Goal: Task Accomplishment & Management: Complete application form

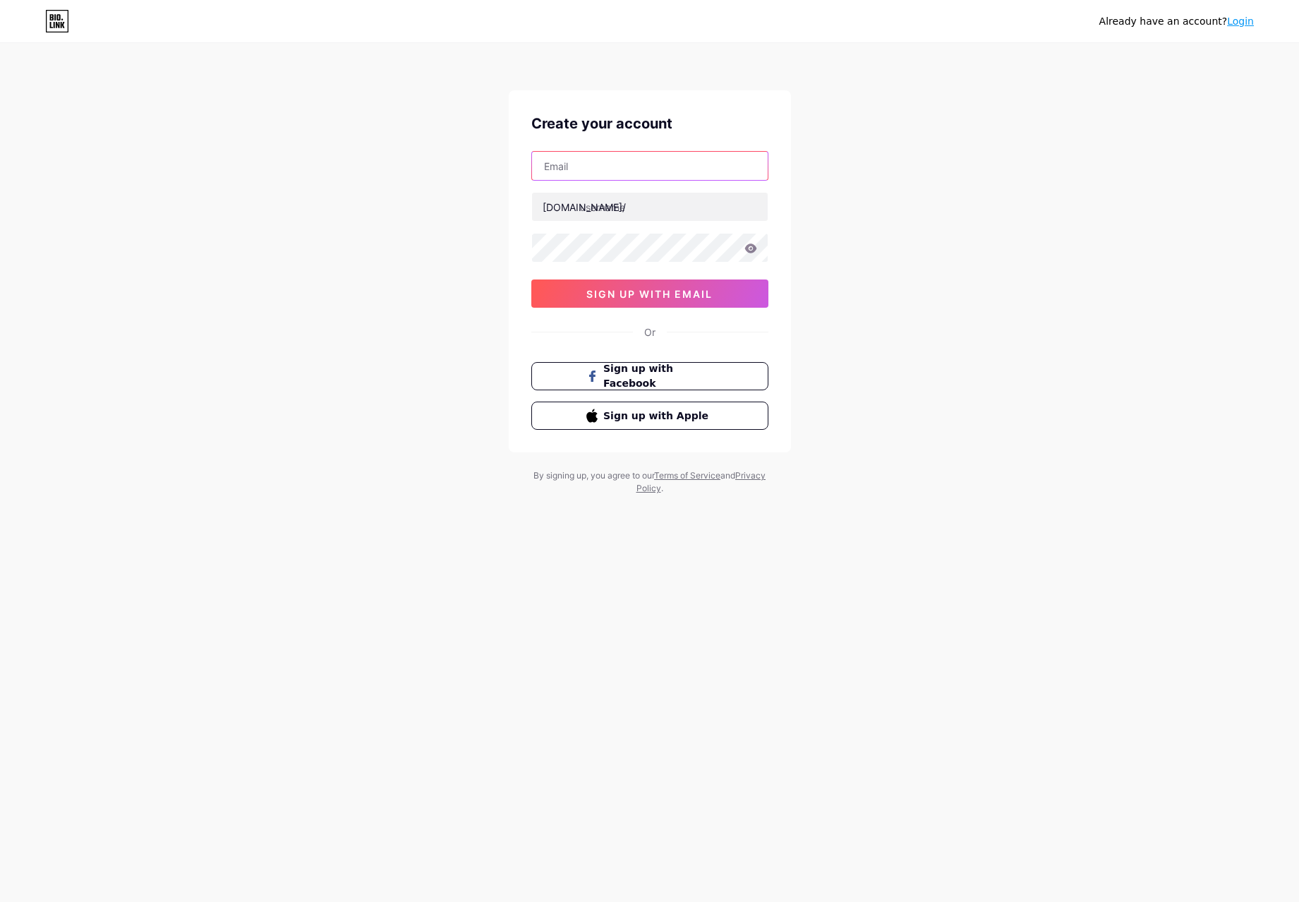
click at [608, 176] on input "text" at bounding box center [650, 166] width 236 height 28
type input "[EMAIL_ADDRESS][DOMAIN_NAME]"
click at [618, 210] on input "text" at bounding box center [650, 207] width 236 height 28
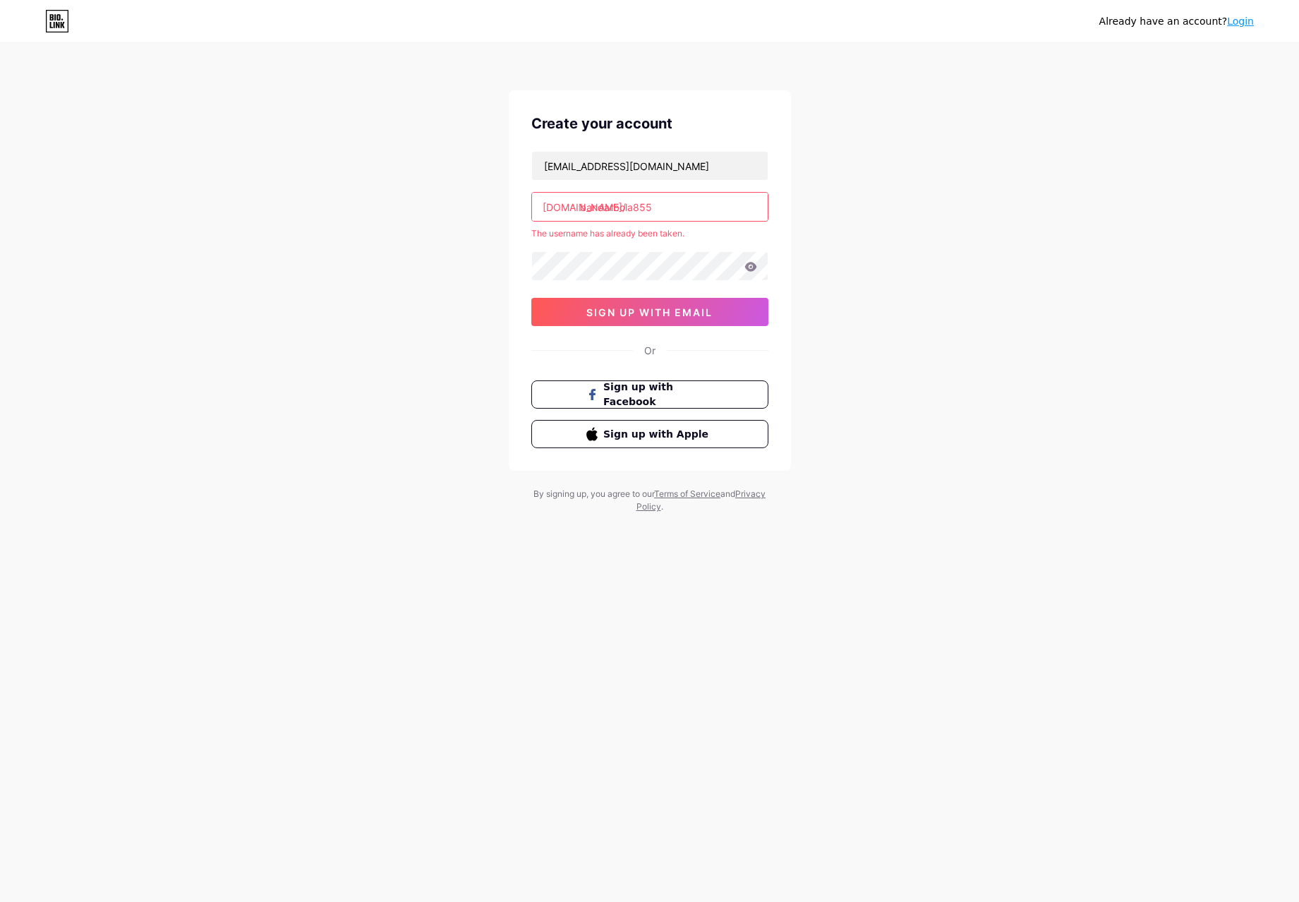
click at [480, 262] on div "Already have an account? Login Create your account [EMAIL_ADDRESS][DOMAIN_NAME]…" at bounding box center [649, 279] width 1299 height 558
click at [674, 201] on input "bandarbola855" at bounding box center [650, 207] width 236 height 28
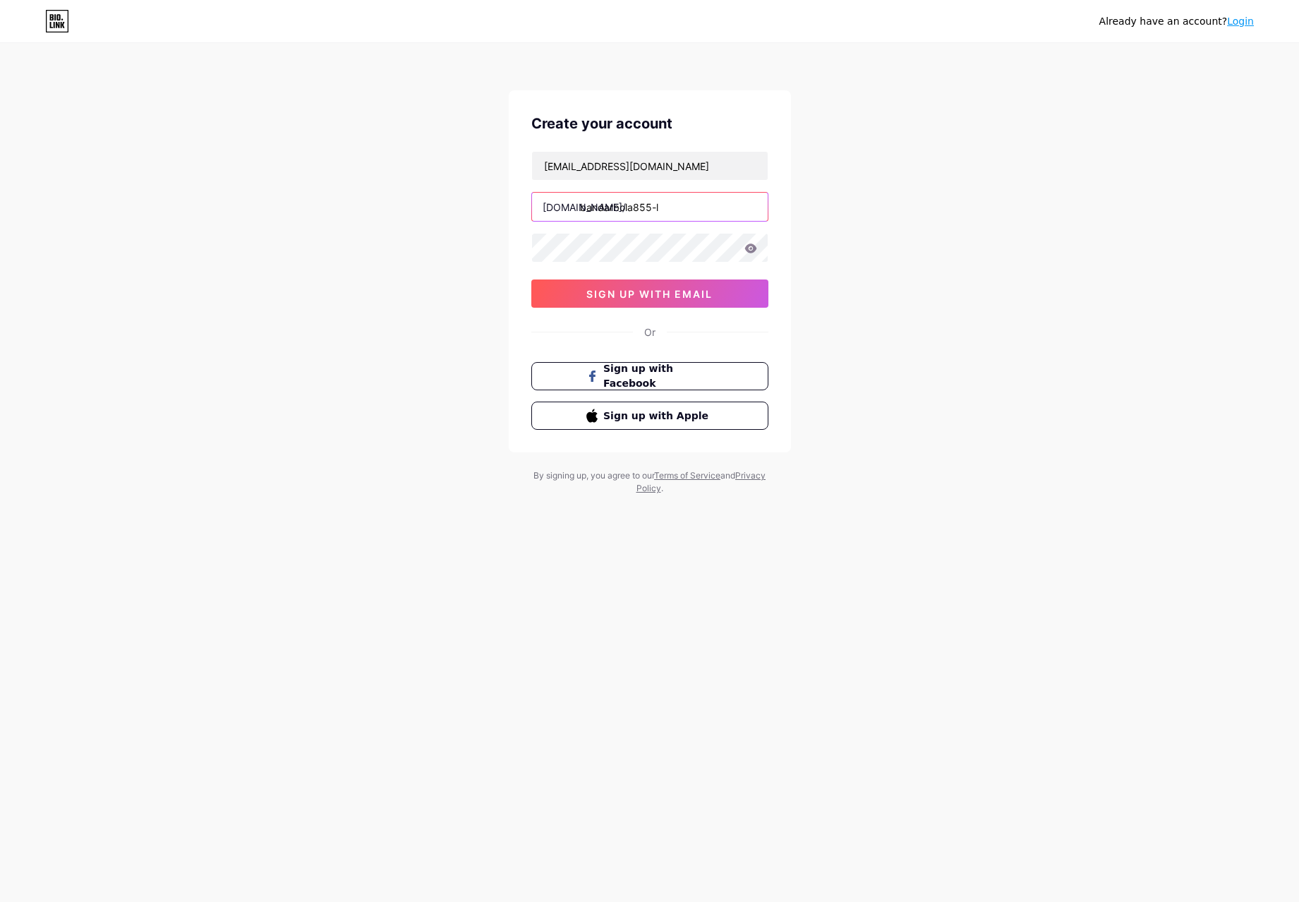
type input "bandarbola855"
type input "link_bandarbola855"
drag, startPoint x: 872, startPoint y: 281, endPoint x: 776, endPoint y: 259, distance: 99.1
click at [873, 281] on div "Already have an account? Login Create your account [EMAIL_ADDRESS][DOMAIN_NAME]…" at bounding box center [649, 270] width 1299 height 540
click at [651, 288] on span "sign up with email" at bounding box center [649, 294] width 126 height 12
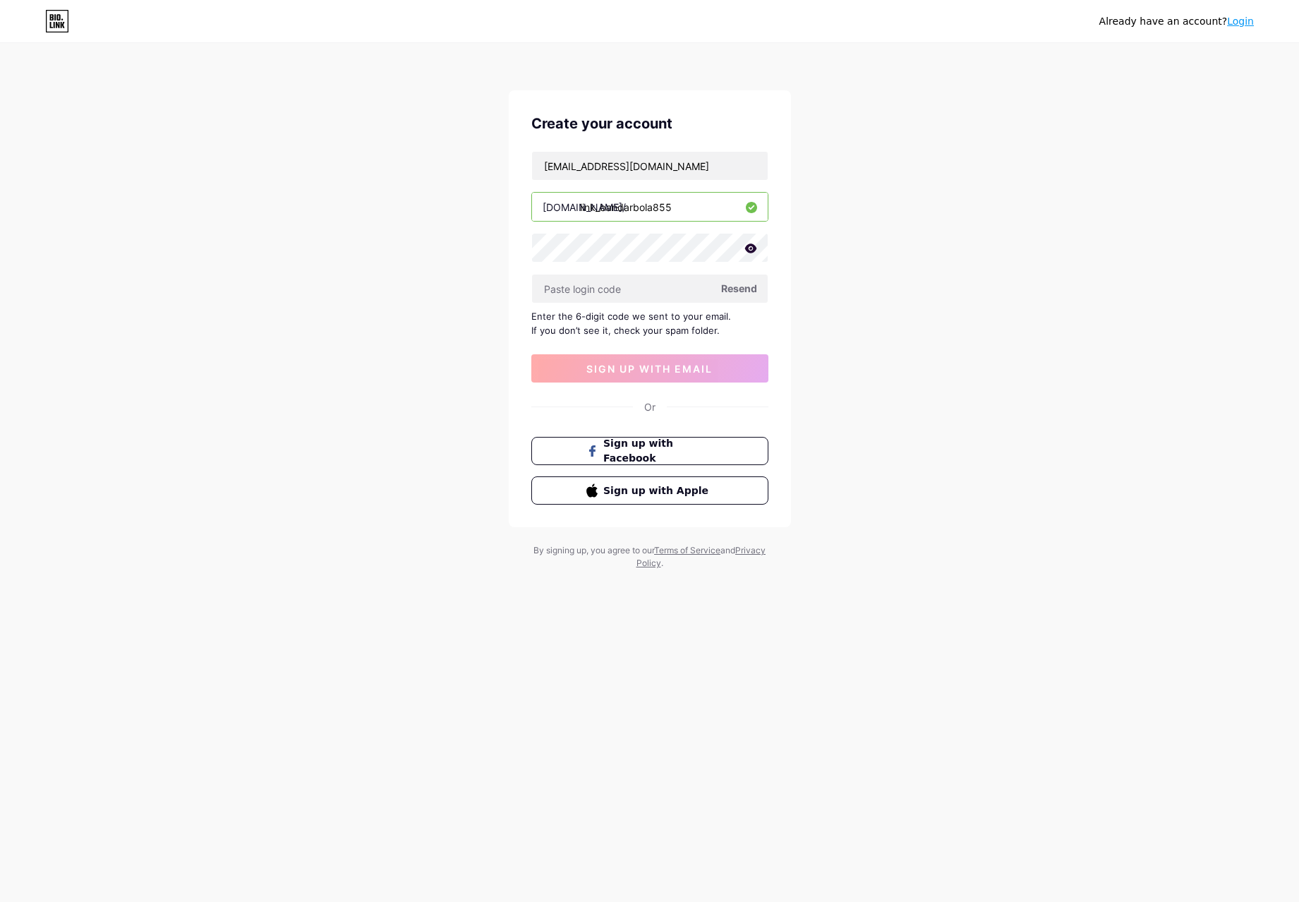
click at [744, 290] on span "Resend" at bounding box center [739, 288] width 36 height 15
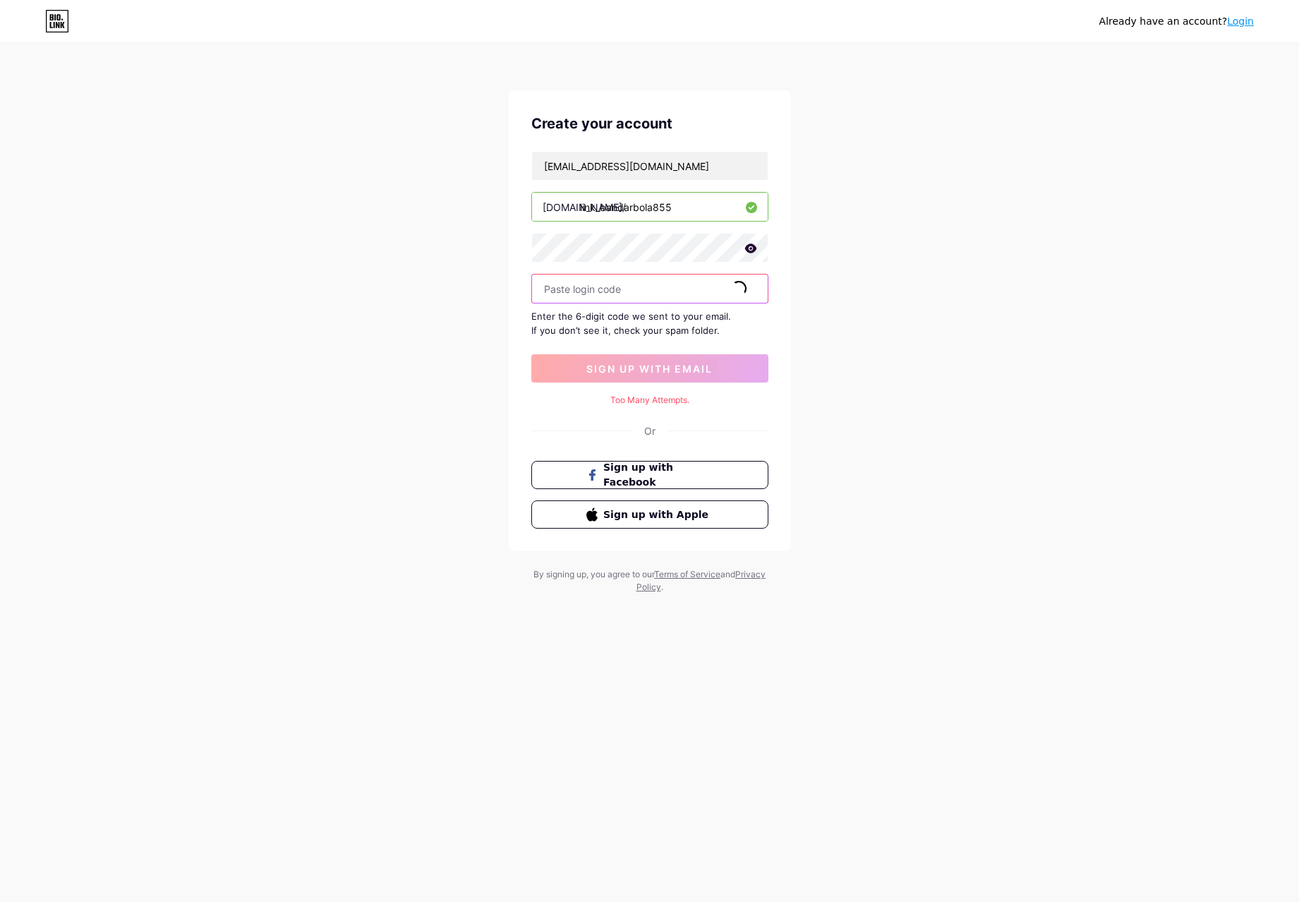
click at [615, 296] on input "text" at bounding box center [650, 289] width 236 height 28
paste input "361109"
type input "361109"
drag, startPoint x: 409, startPoint y: 366, endPoint x: 605, endPoint y: 371, distance: 196.3
click at [412, 370] on div "Already have an account? Login Create your account [EMAIL_ADDRESS][DOMAIN_NAME]…" at bounding box center [649, 319] width 1299 height 639
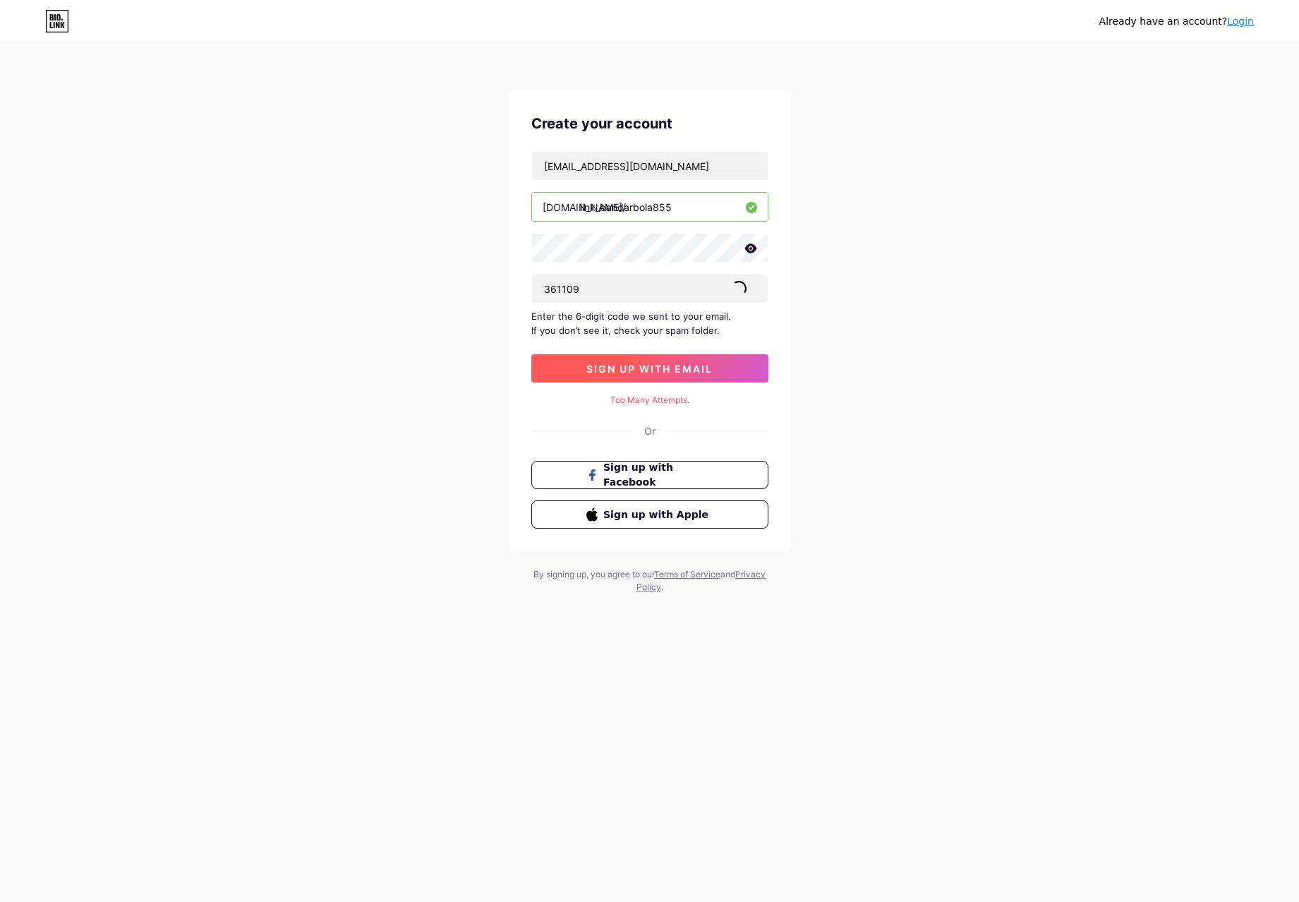
click at [605, 364] on span "sign up with email" at bounding box center [649, 369] width 126 height 12
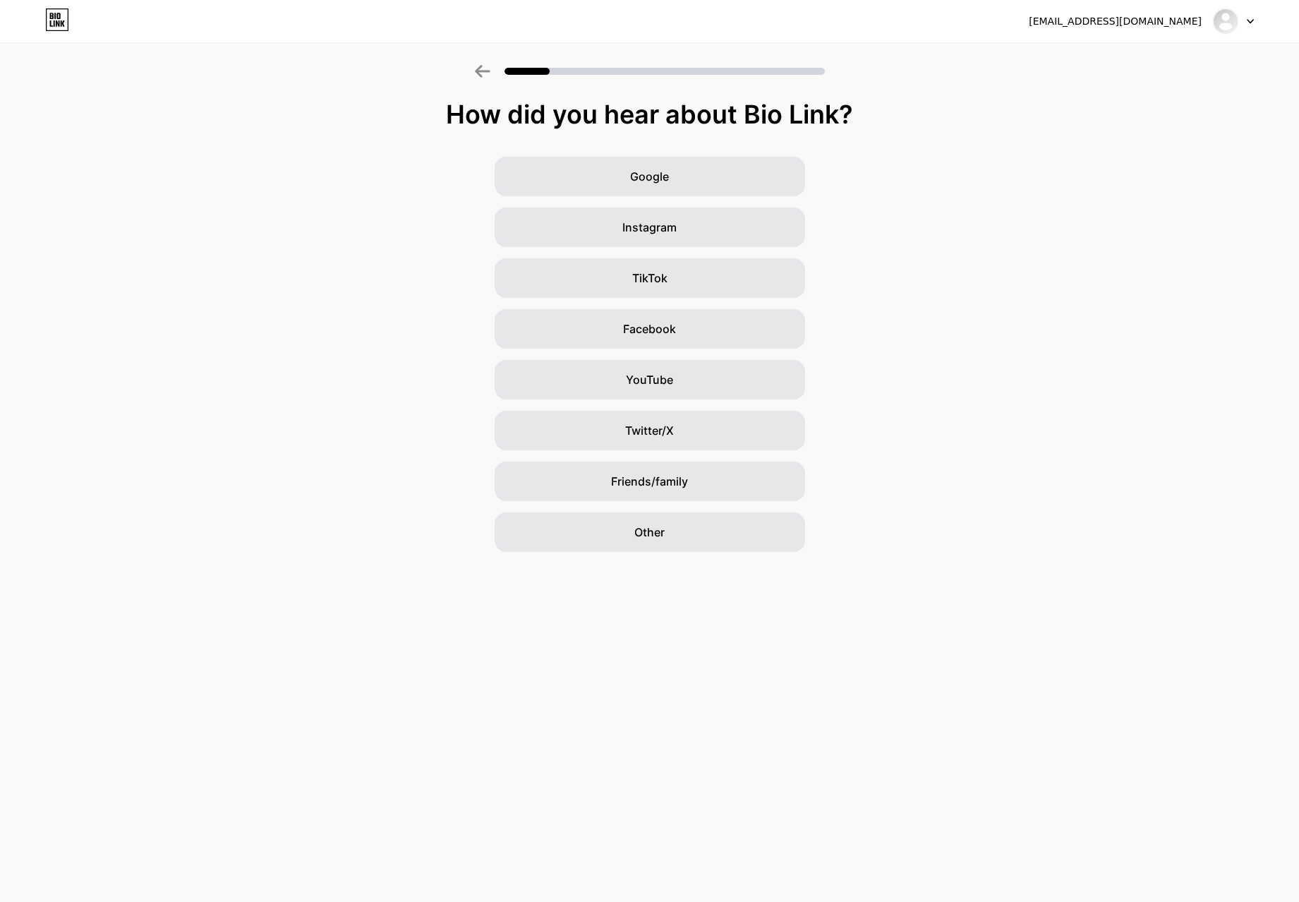
click at [451, 111] on div "How did you hear about Bio Link?" at bounding box center [649, 114] width 1285 height 28
drag, startPoint x: 451, startPoint y: 111, endPoint x: 941, endPoint y: 124, distance: 490.6
click at [941, 123] on div "How did you hear about Bio Link?" at bounding box center [649, 114] width 1285 height 28
click at [941, 127] on div "How did you hear about Bio Link?" at bounding box center [649, 114] width 1285 height 28
click at [471, 121] on div "How did you hear about Bio Link?" at bounding box center [649, 114] width 1285 height 28
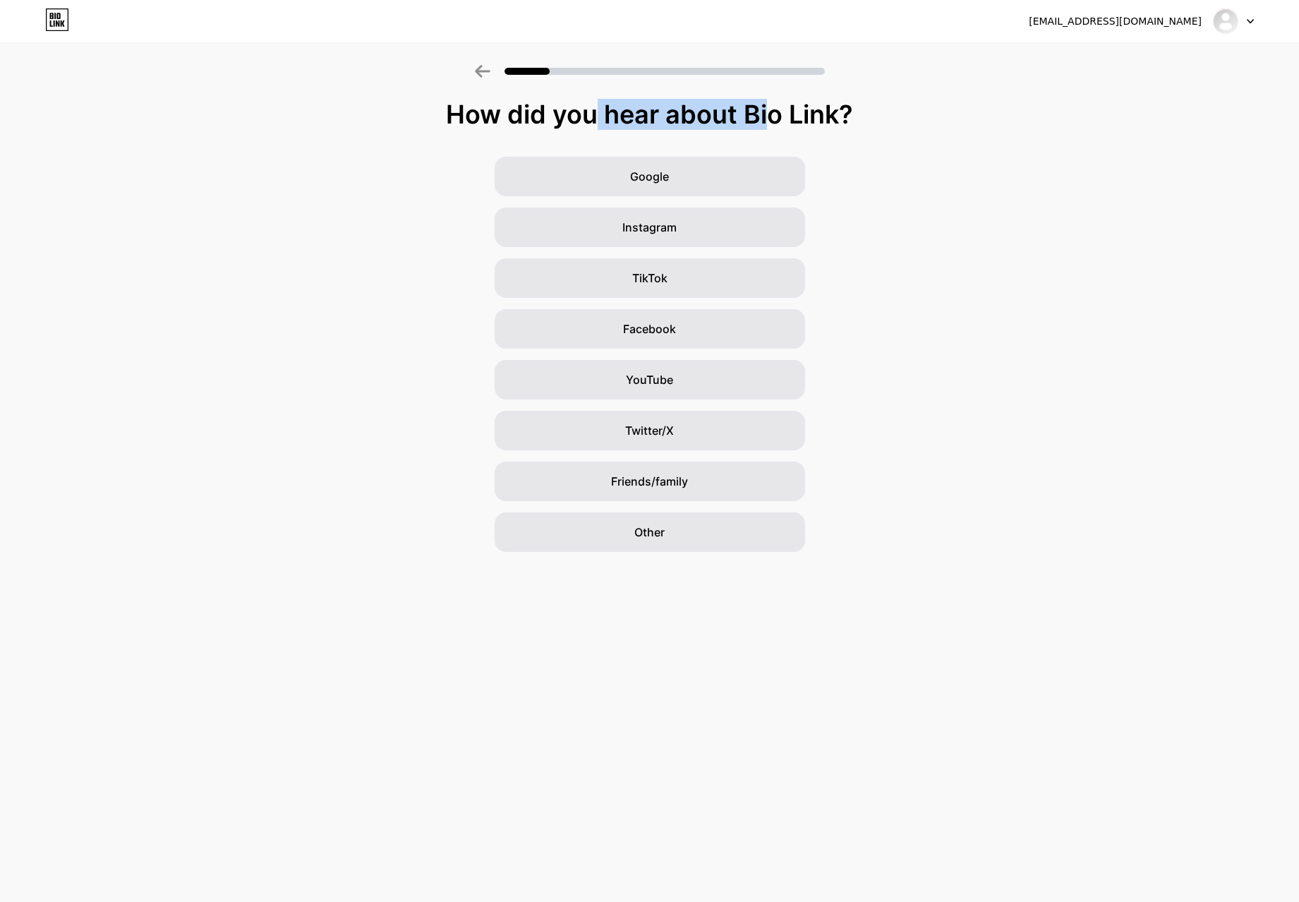
drag, startPoint x: 481, startPoint y: 120, endPoint x: 652, endPoint y: 131, distance: 171.8
click at [662, 128] on div "How did you hear about Bio Link?" at bounding box center [649, 114] width 1285 height 28
click at [665, 177] on span "Google" at bounding box center [649, 176] width 39 height 17
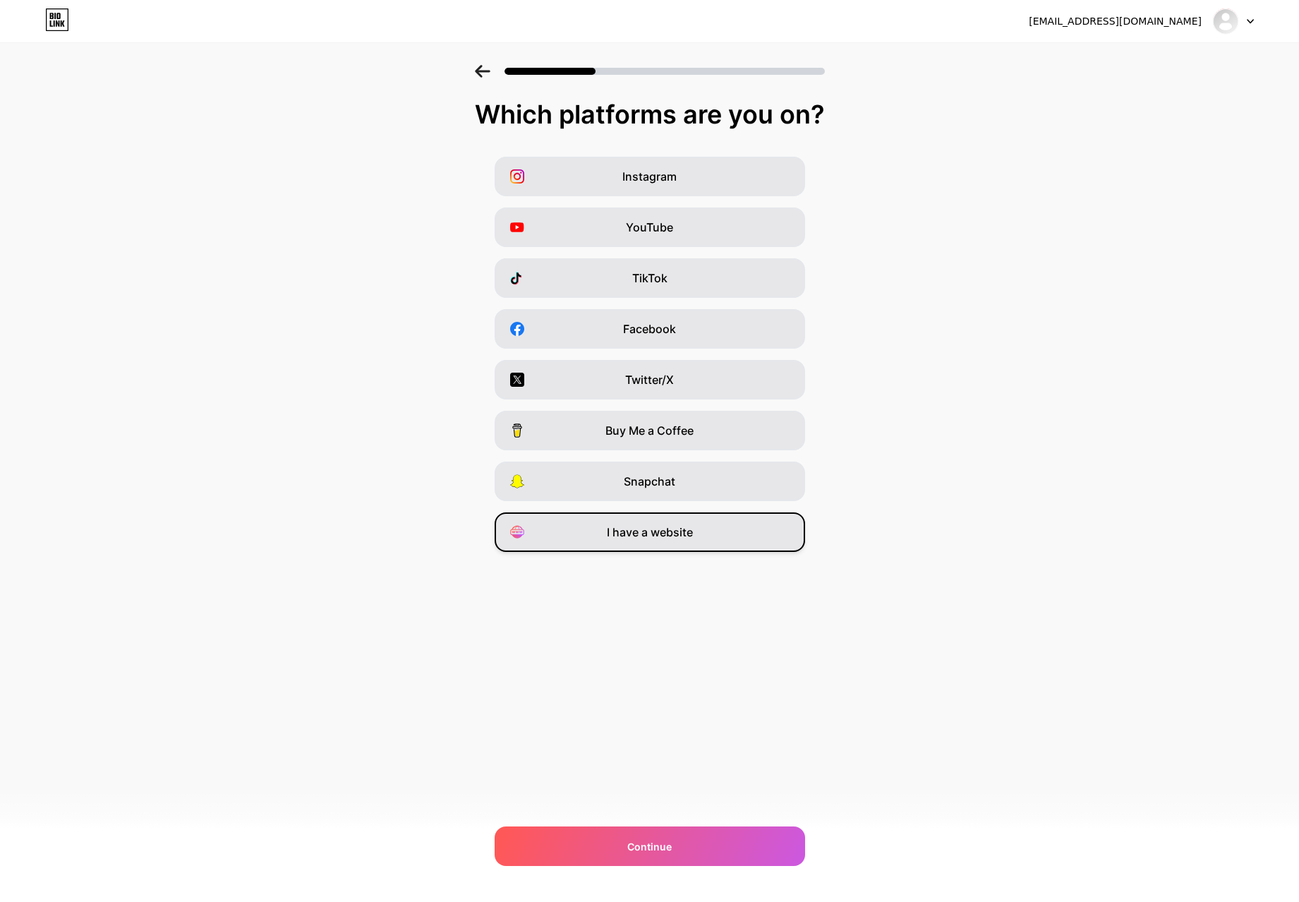
click at [629, 541] on div "I have a website" at bounding box center [650, 532] width 310 height 40
drag, startPoint x: 668, startPoint y: 838, endPoint x: 660, endPoint y: 837, distance: 7.1
click at [665, 838] on div "Continue" at bounding box center [650, 846] width 310 height 40
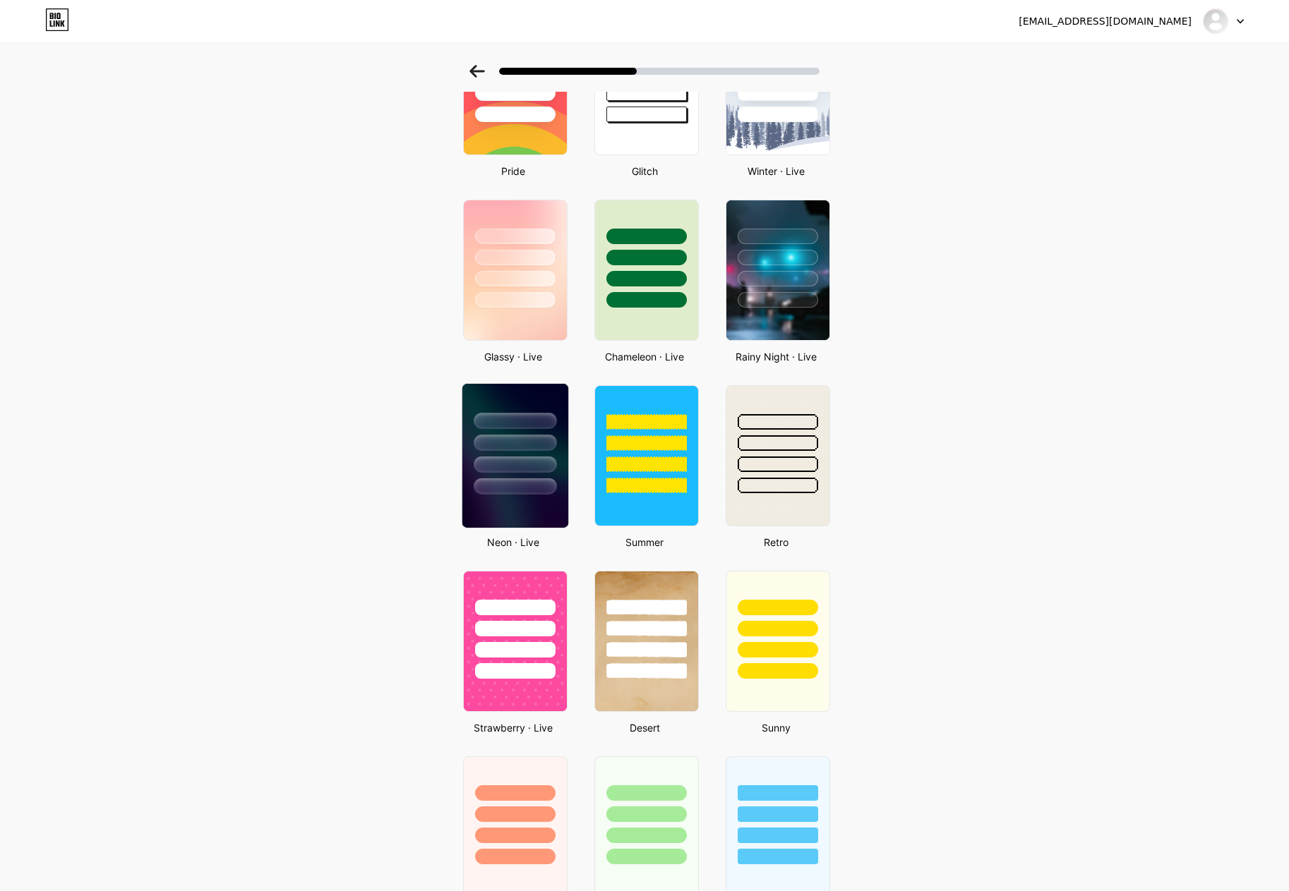
scroll to position [353, 0]
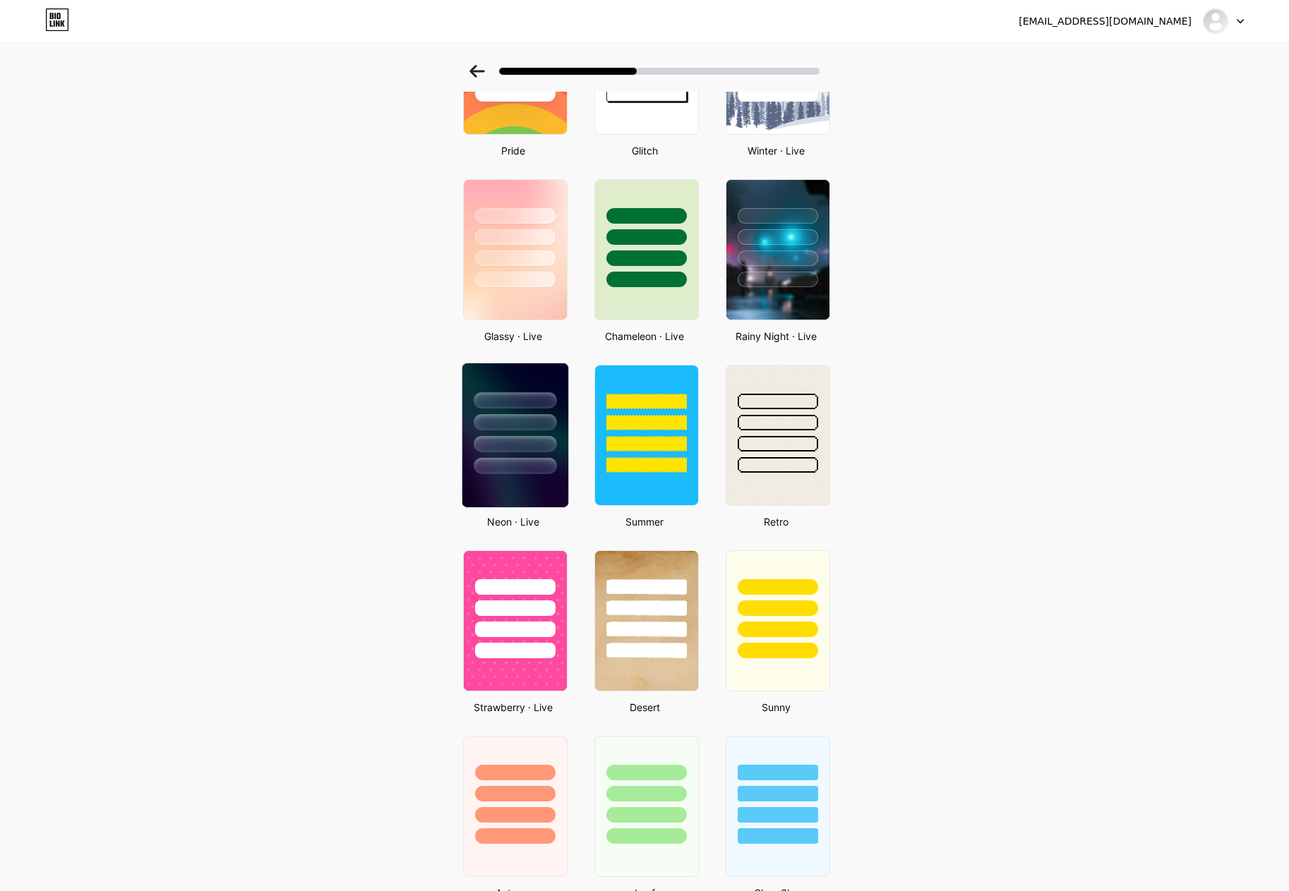
click at [533, 428] on div at bounding box center [514, 422] width 83 height 16
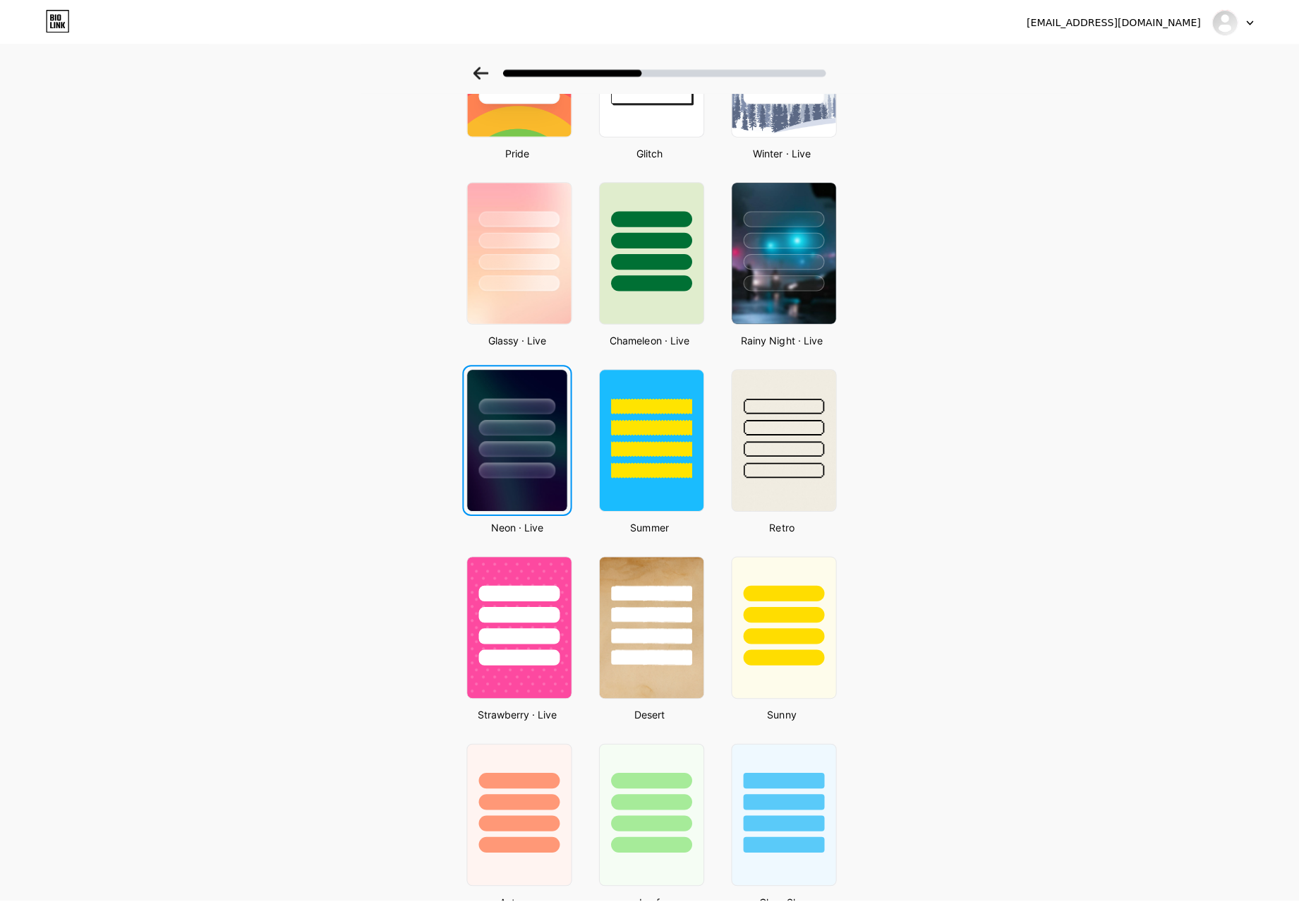
scroll to position [0, 0]
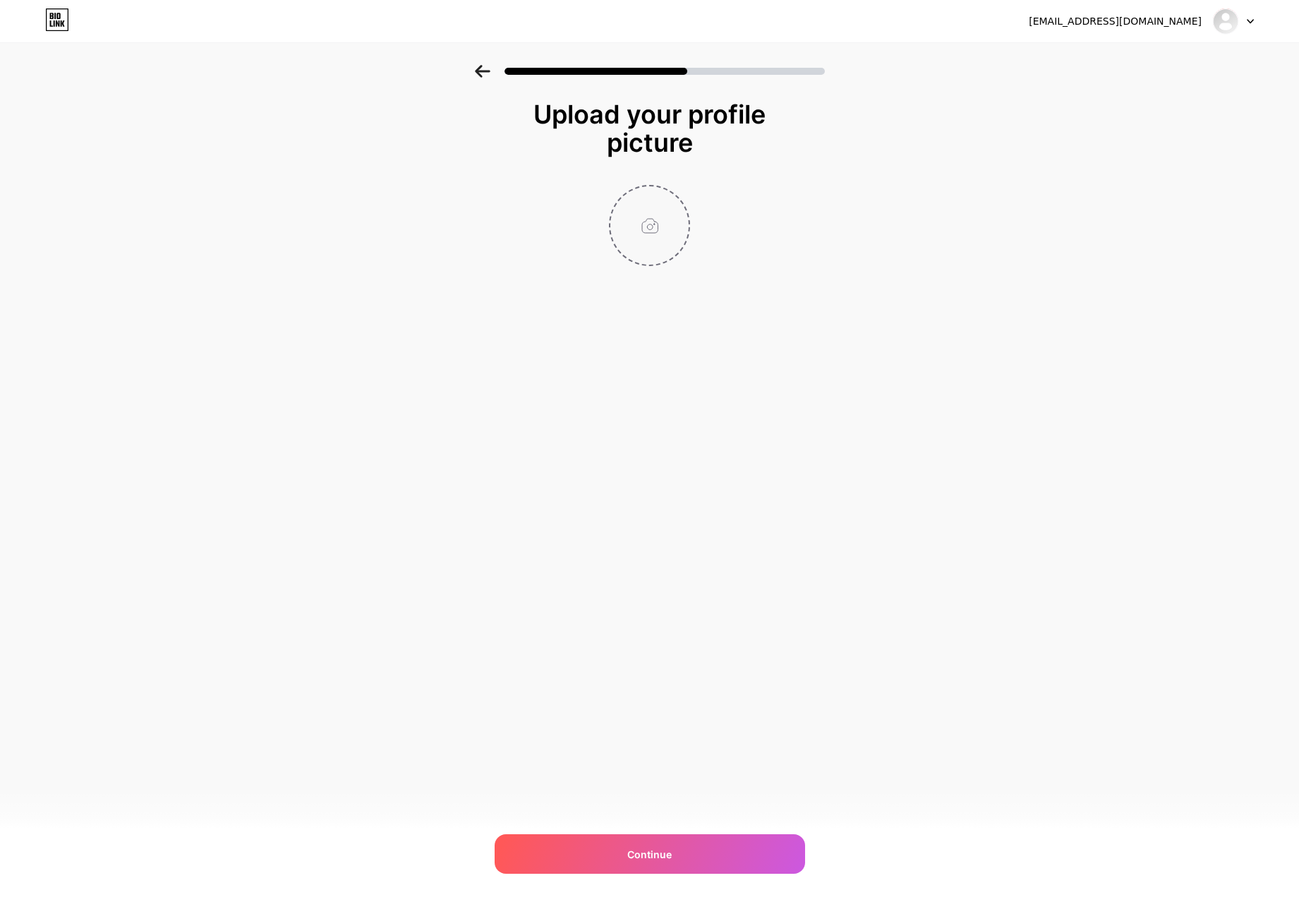
click at [625, 234] on input "file" at bounding box center [649, 225] width 78 height 78
type input "C:\fakepath\LOGO.png"
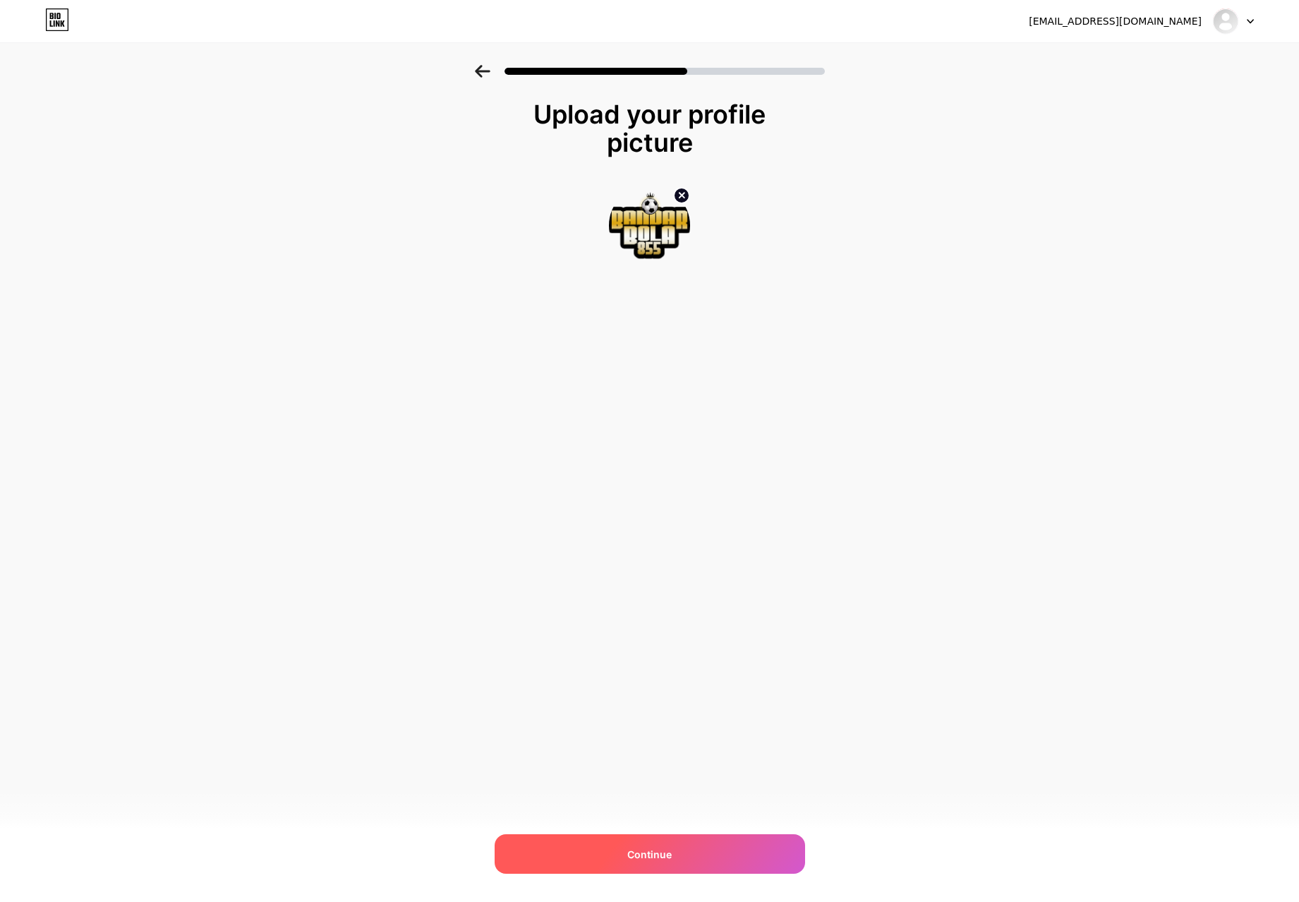
click at [656, 851] on span "Continue" at bounding box center [649, 854] width 44 height 15
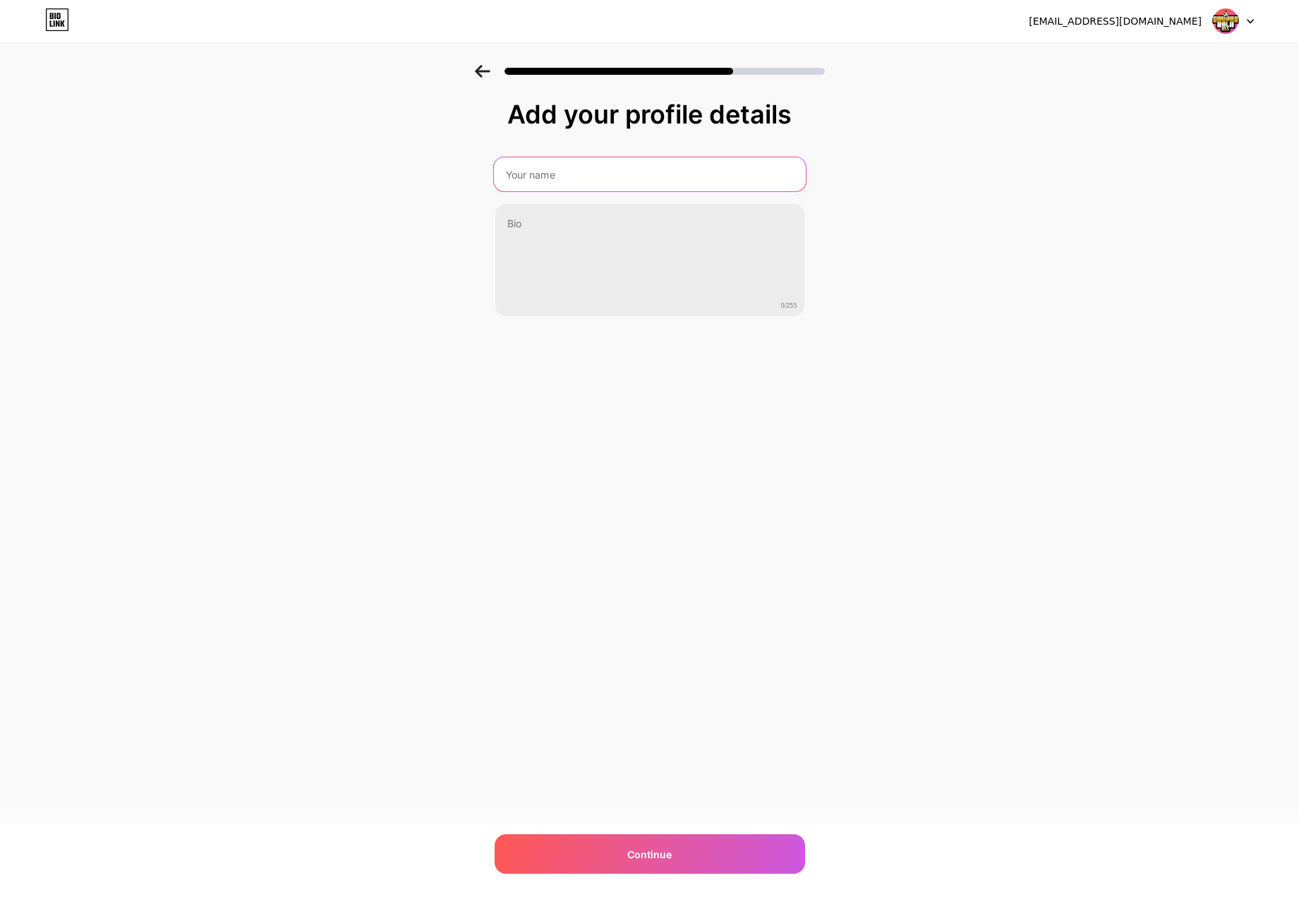
click at [540, 185] on input "text" at bounding box center [649, 174] width 312 height 34
type input "BANDARBOLA855"
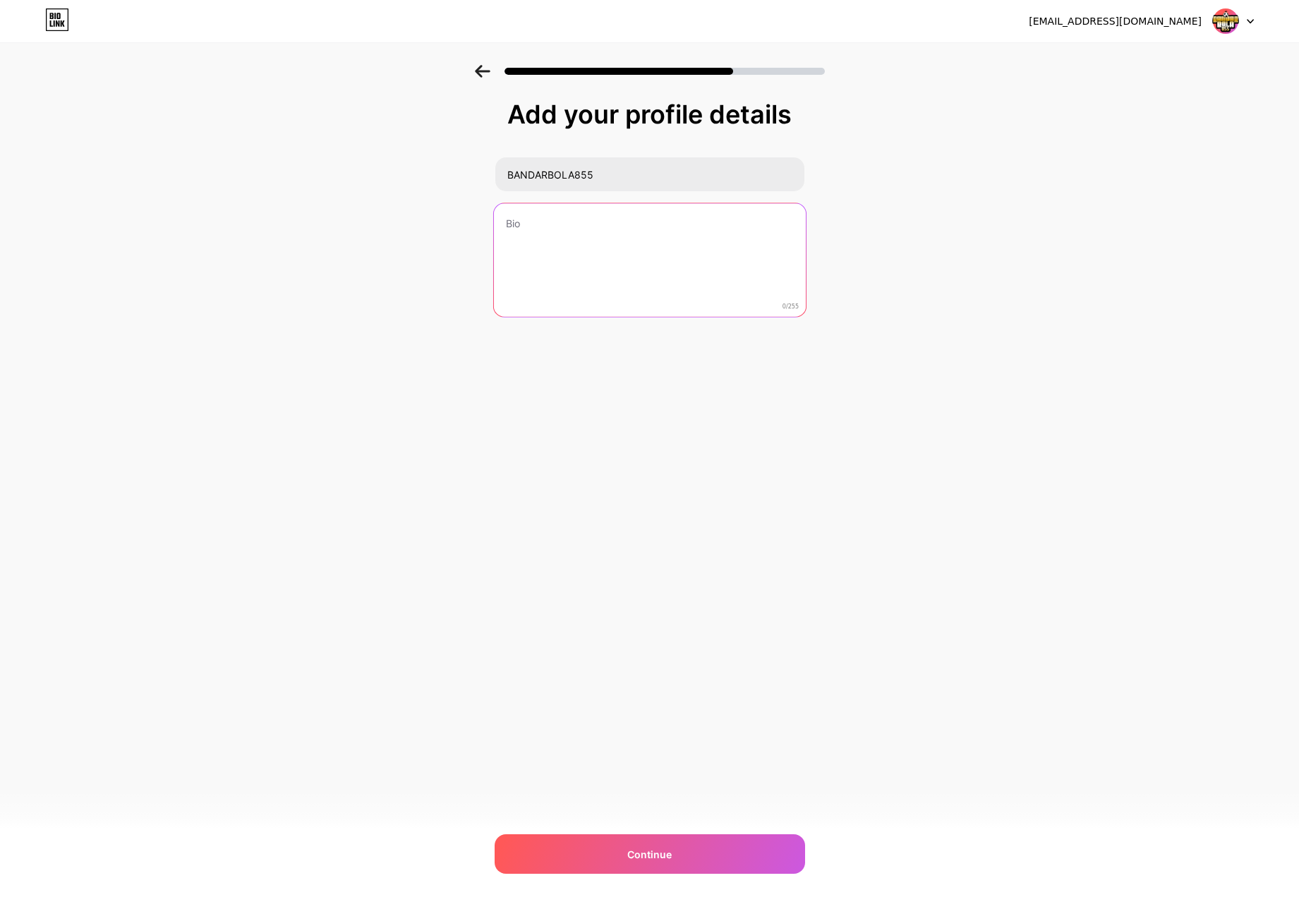
click at [550, 238] on textarea at bounding box center [649, 260] width 312 height 115
type textarea "Situs slot online terbaik mudah menang 2025 hanya di bandarbola855"
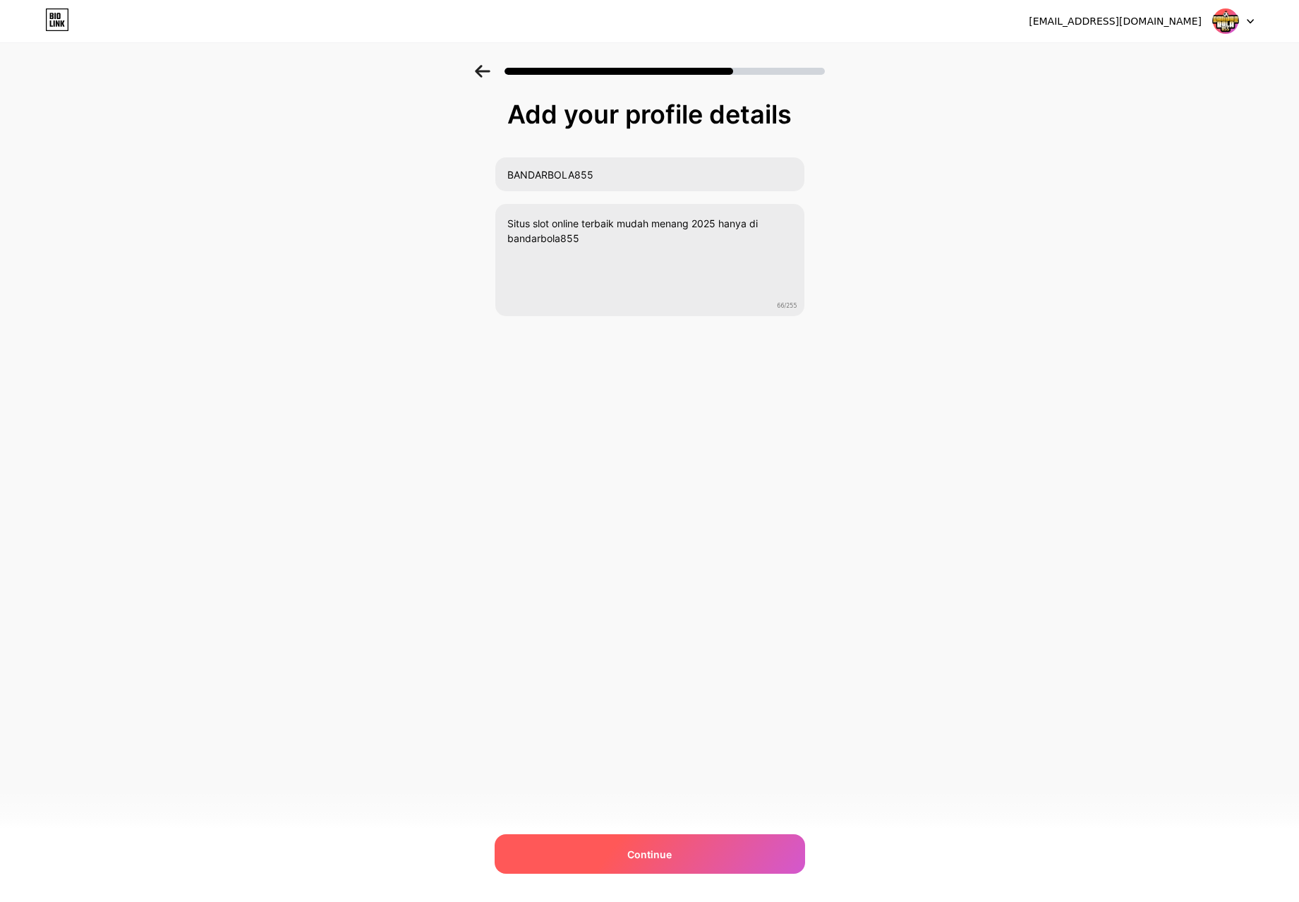
click at [658, 840] on div "Continue" at bounding box center [650, 854] width 310 height 40
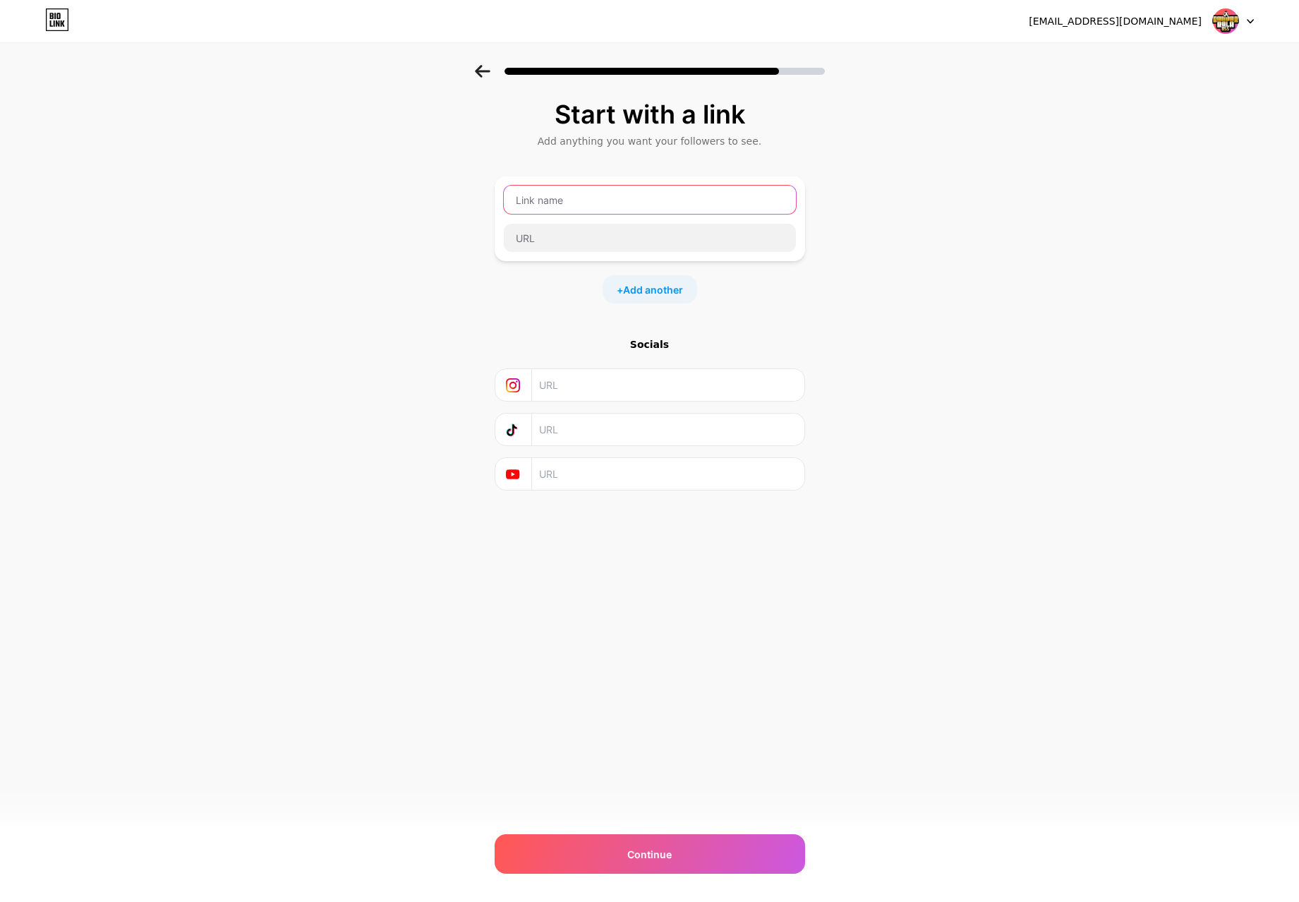
click at [555, 200] on input "text" at bounding box center [650, 200] width 292 height 28
type input "BANDARBOLA855"
paste input "[URL][DOMAIN_NAME]"
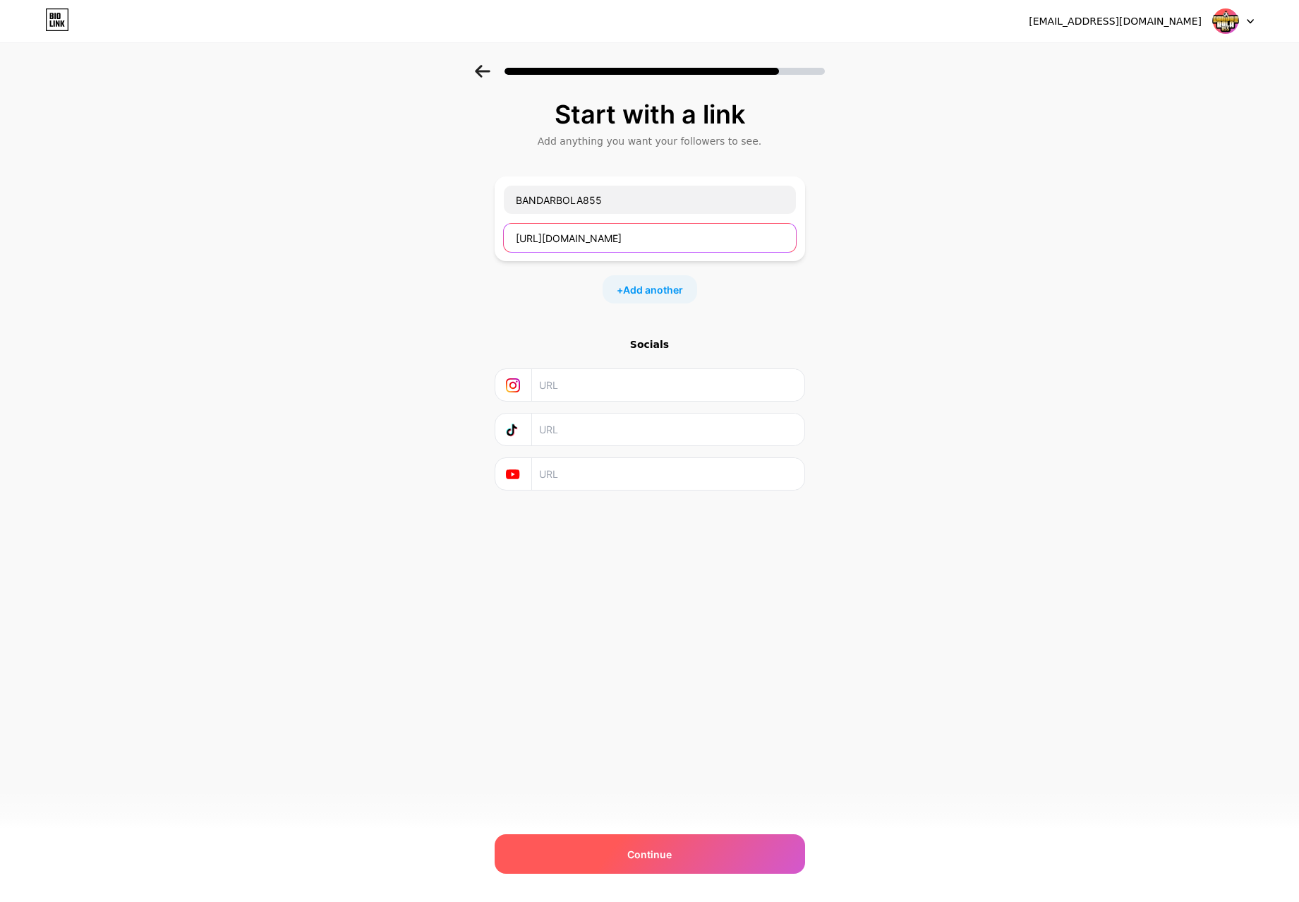
type input "[URL][DOMAIN_NAME]"
click at [640, 863] on div "Continue" at bounding box center [650, 854] width 310 height 40
click at [656, 857] on span "Continue" at bounding box center [649, 854] width 44 height 15
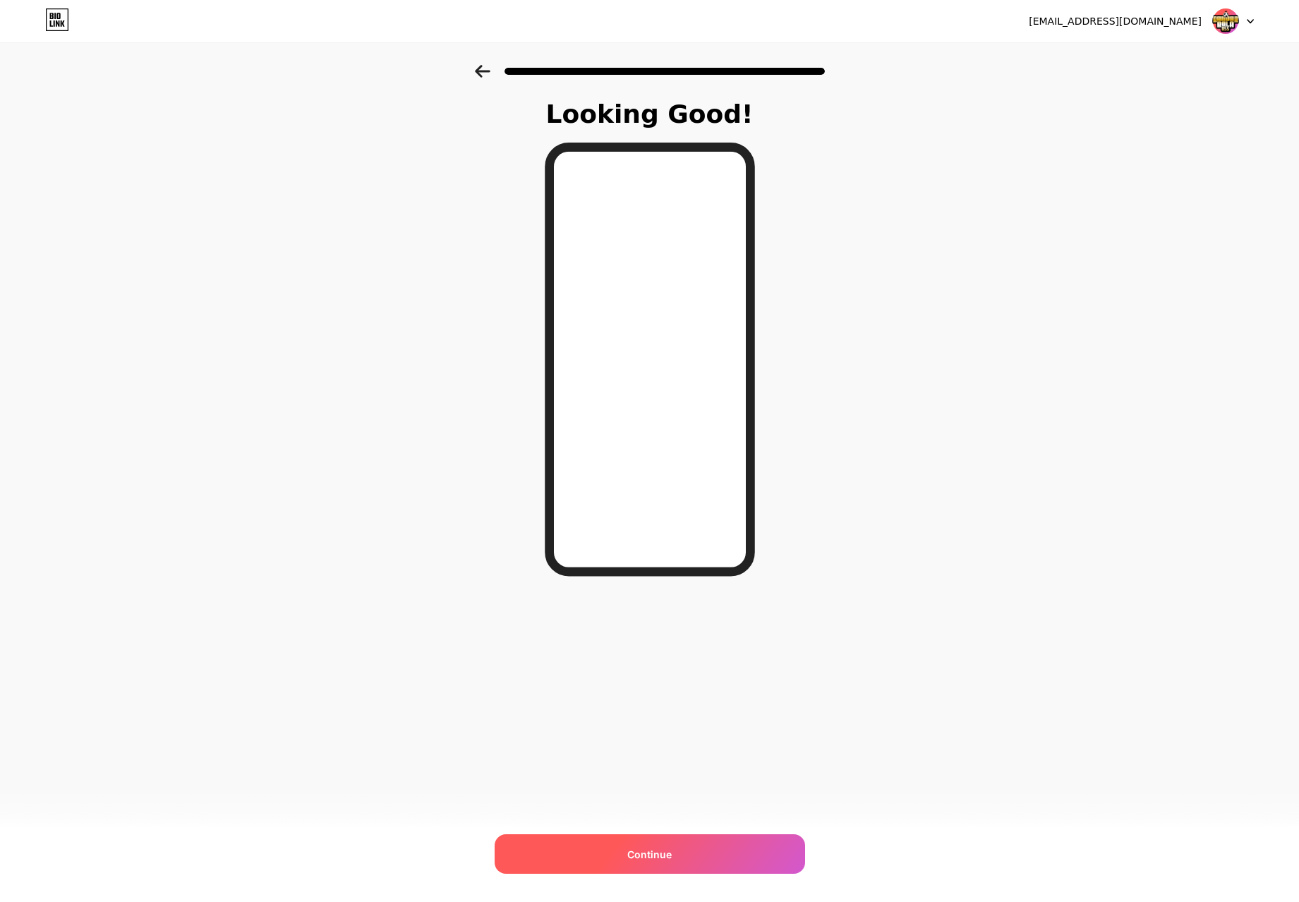
click at [675, 856] on div "Continue" at bounding box center [650, 854] width 310 height 40
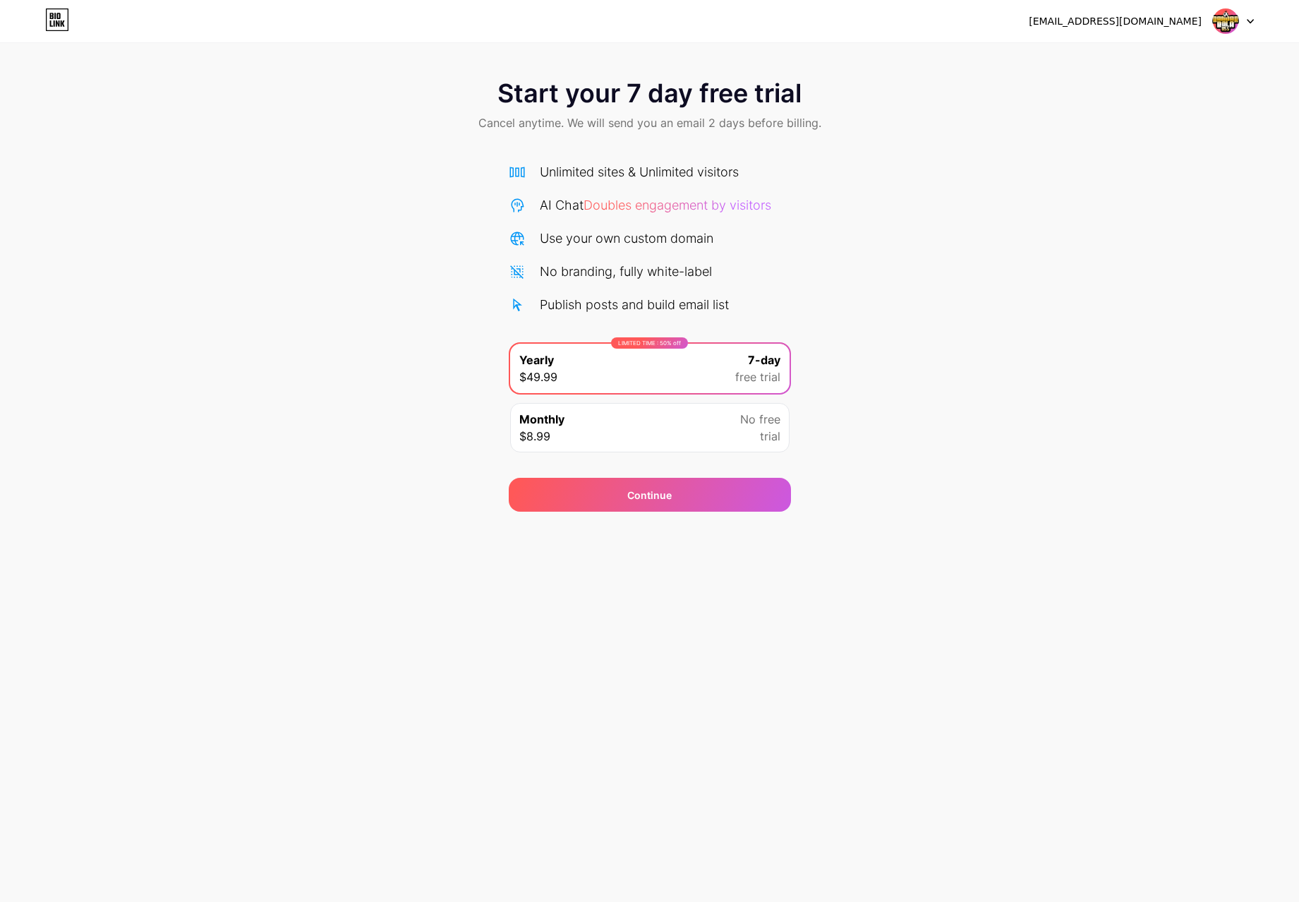
click at [574, 263] on div "No branding, fully white-label" at bounding box center [626, 271] width 172 height 19
click at [64, 25] on icon at bounding box center [63, 23] width 4 height 6
